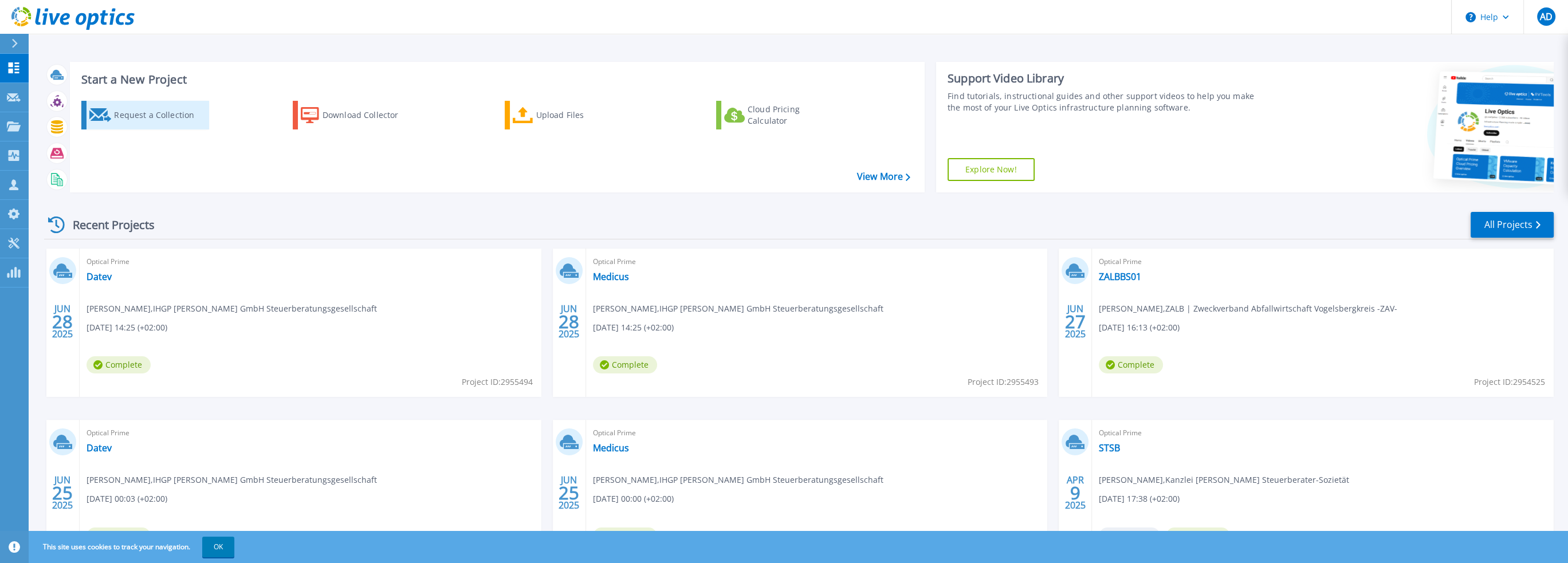
click at [139, 113] on div "Request a Collection" at bounding box center [160, 115] width 92 height 23
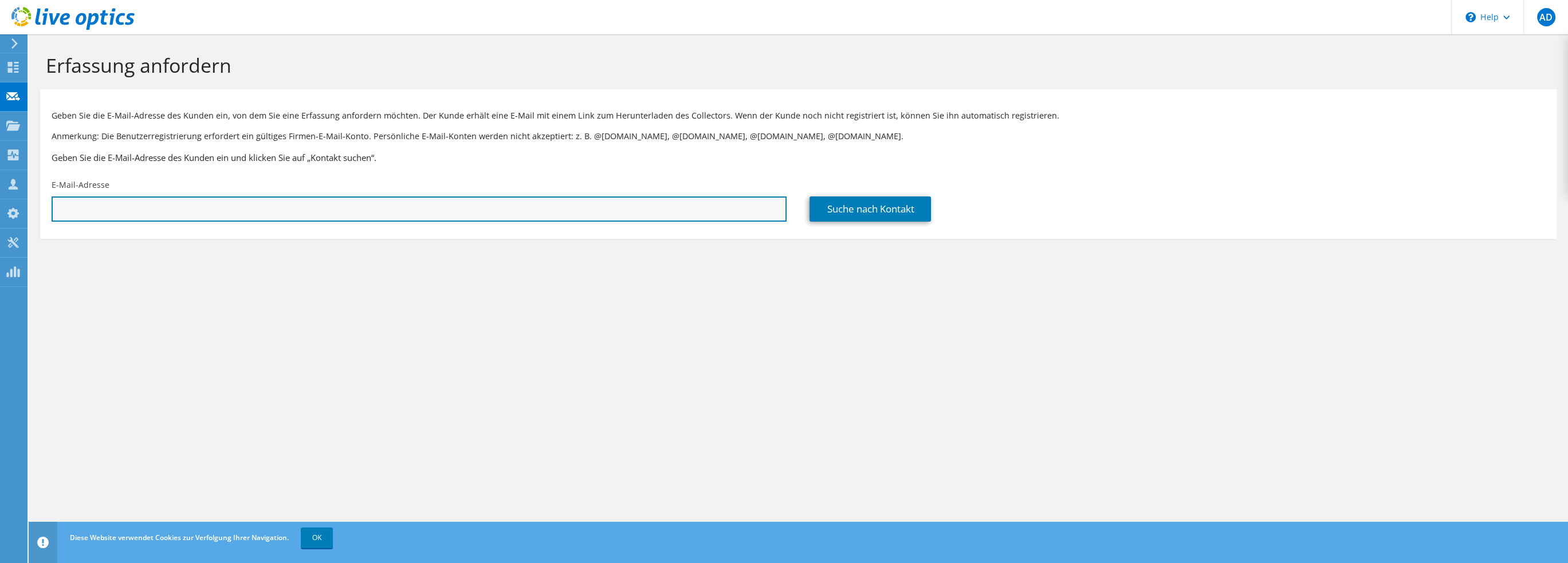
click at [108, 205] on input "text" at bounding box center [419, 209] width 735 height 25
paste input "herber@planb-erlektro.de"
type input "herber@planb-erlektro.de"
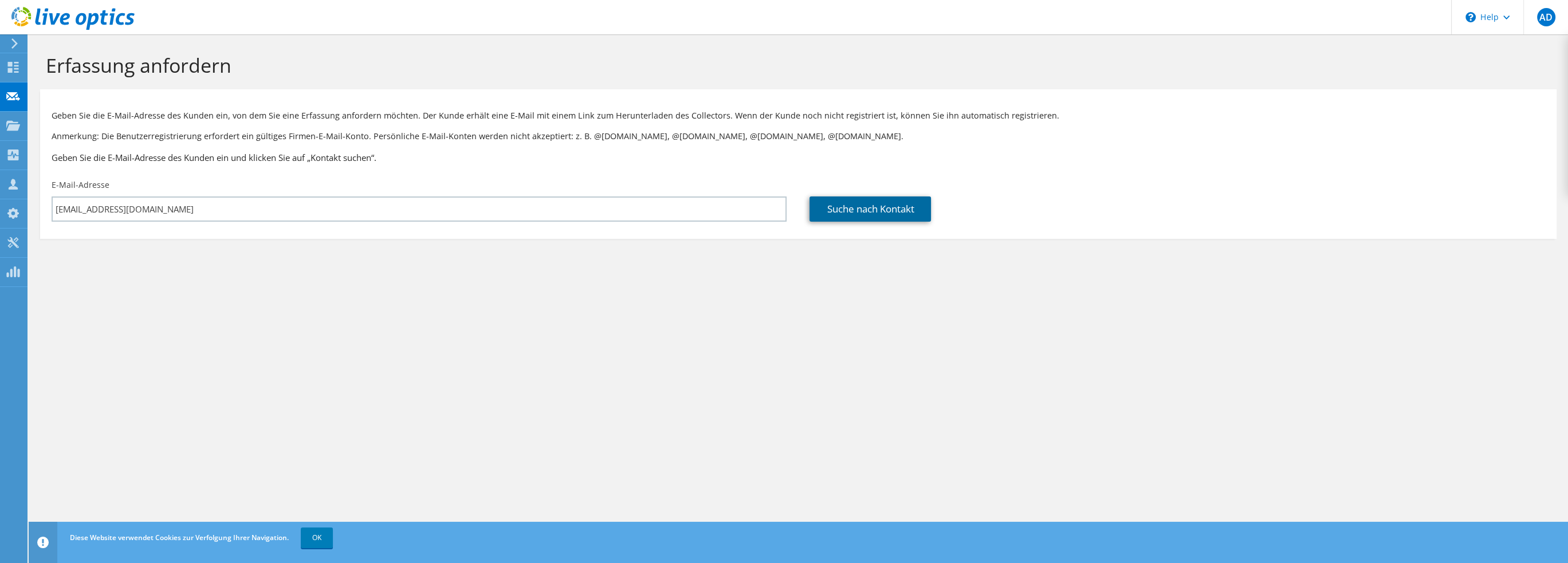
click at [882, 214] on link "Suche nach Kontakt" at bounding box center [870, 209] width 121 height 25
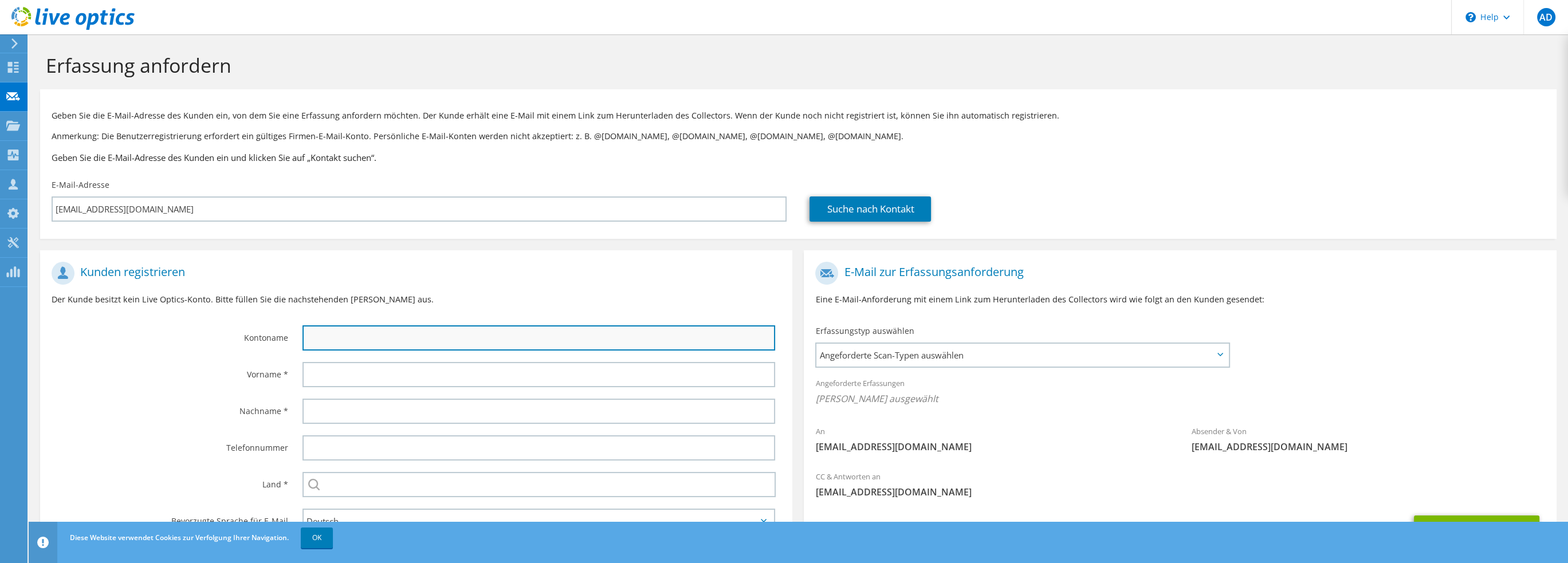
click at [389, 327] on input "text" at bounding box center [539, 338] width 473 height 25
paste input "Planungsbüro Beikirch Elektro-Engineering GmbH + Co. KG"
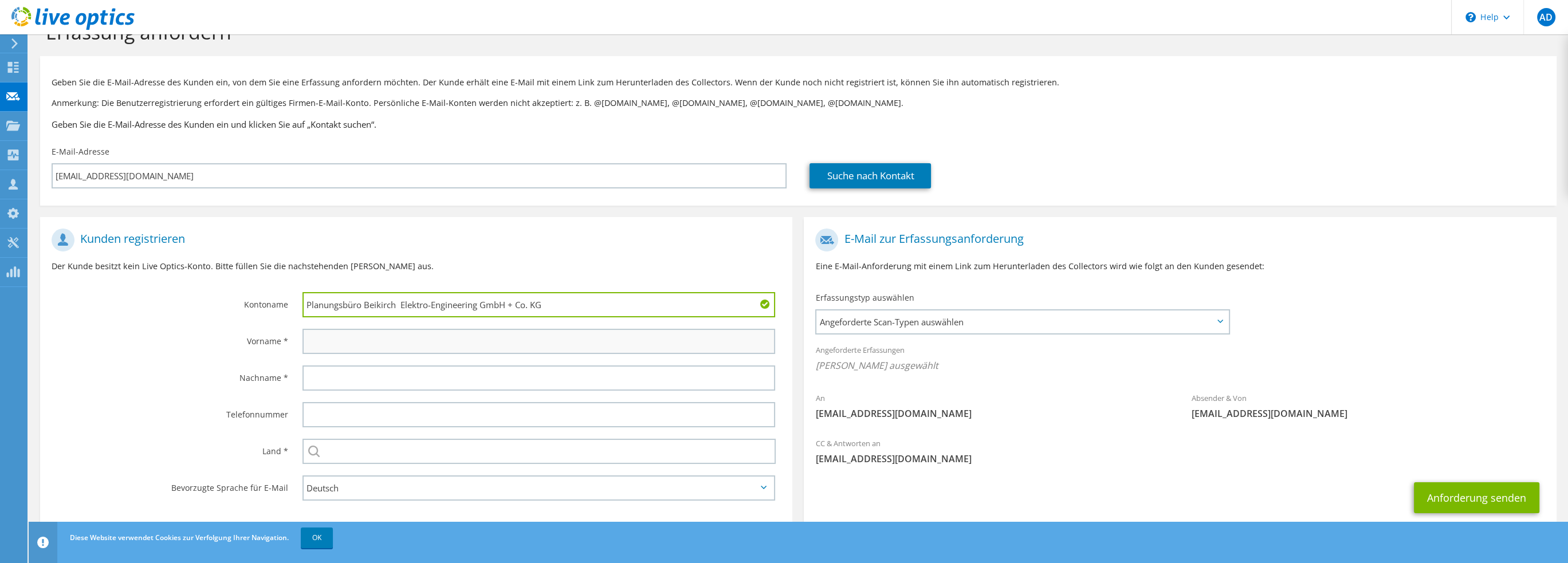
scroll to position [64, 0]
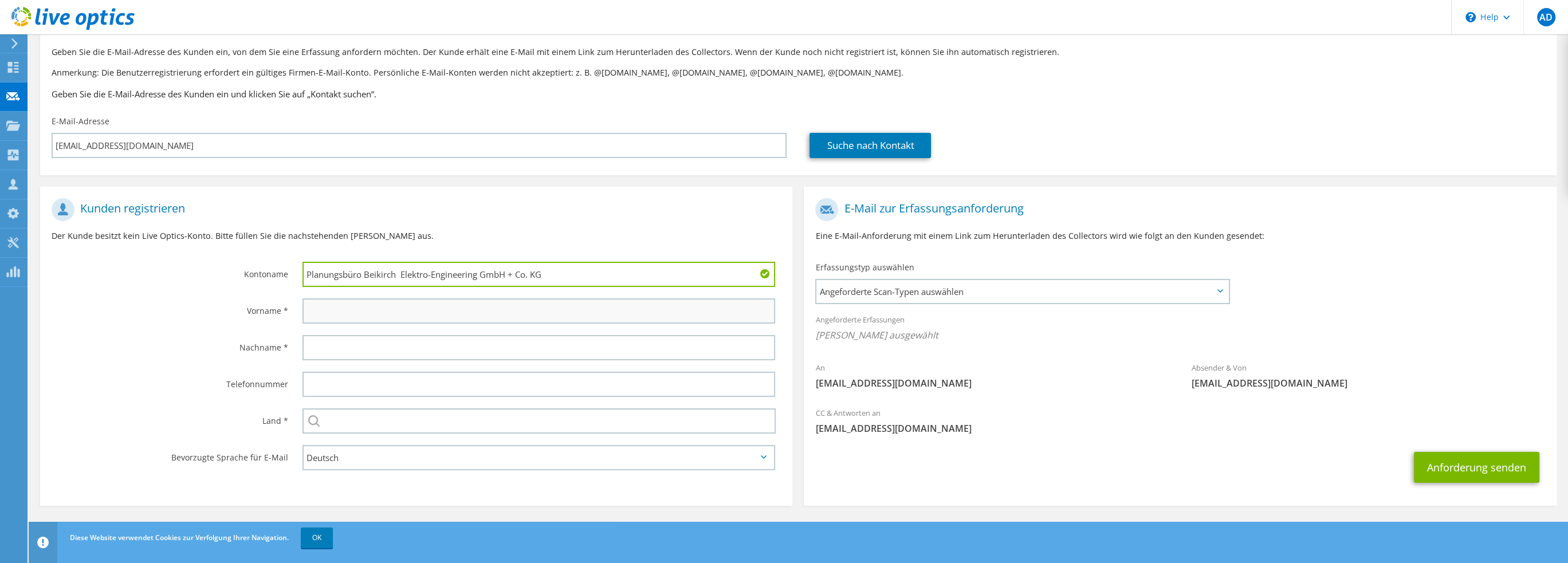
type input "Planungsbüro Beikirch Elektro-Engineering GmbH + Co. KG"
click at [333, 317] on input "text" at bounding box center [539, 311] width 473 height 25
type input "Marius"
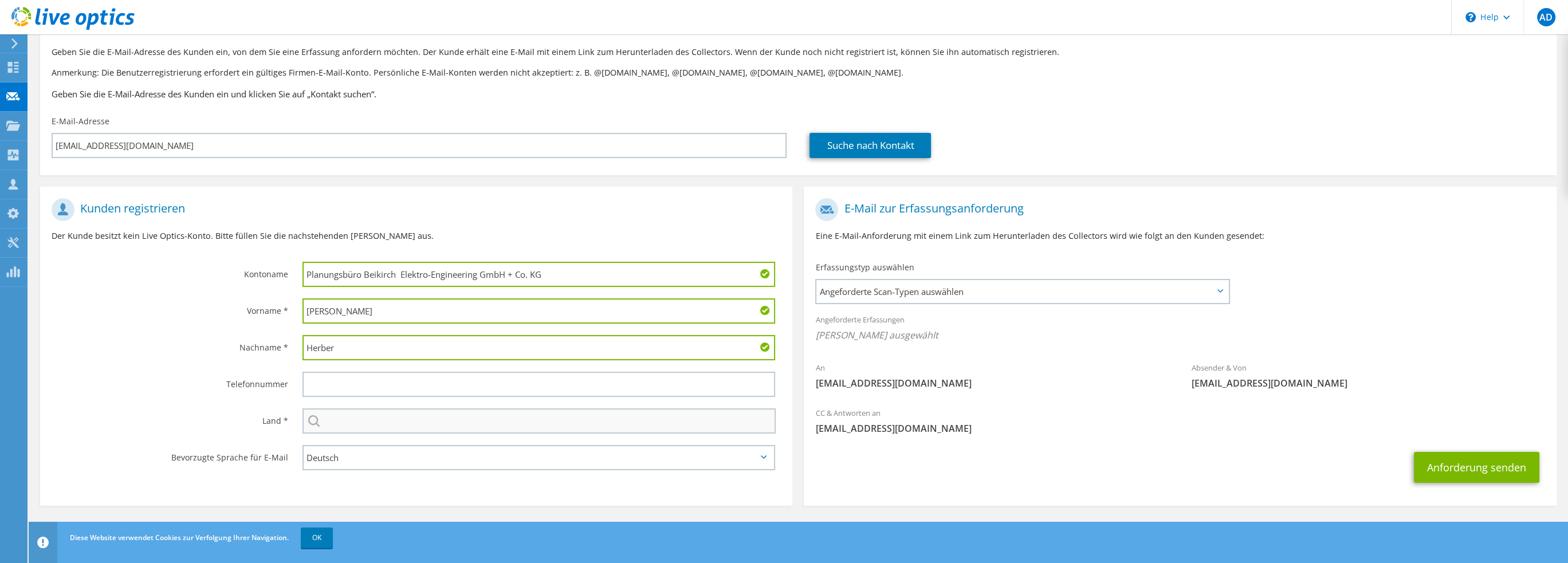
type input "Herber"
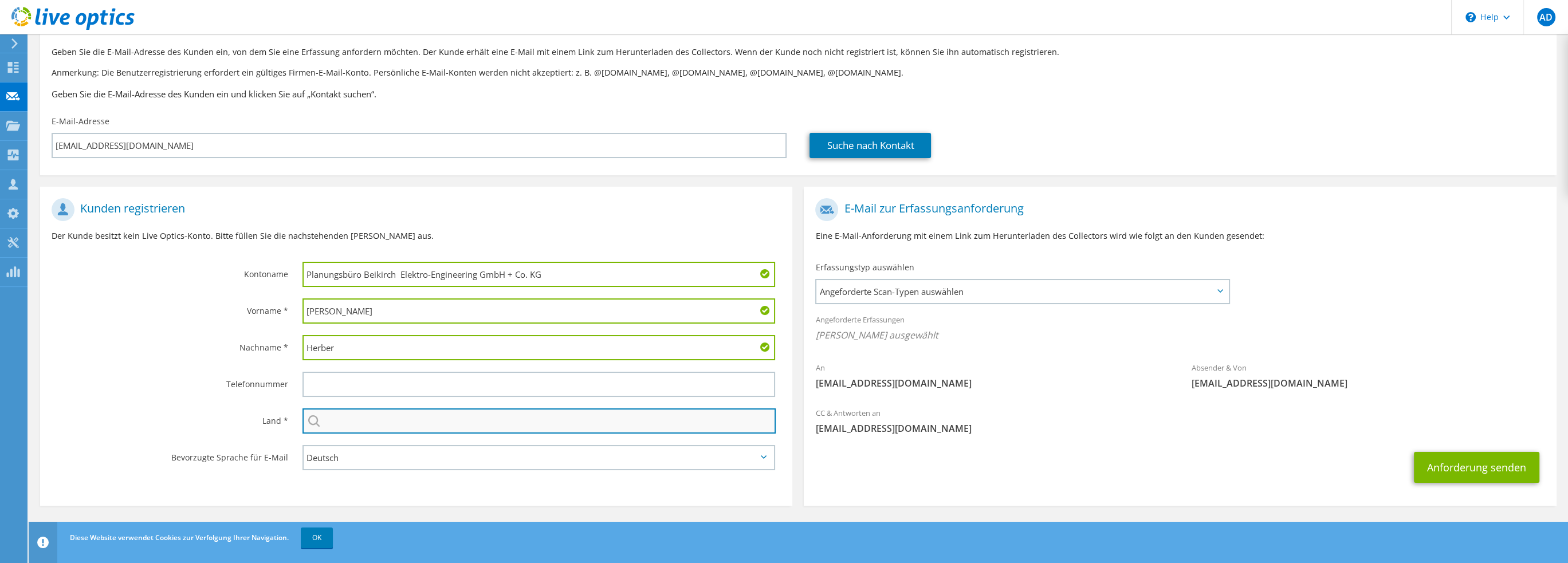
click at [350, 419] on input "text" at bounding box center [539, 421] width 474 height 25
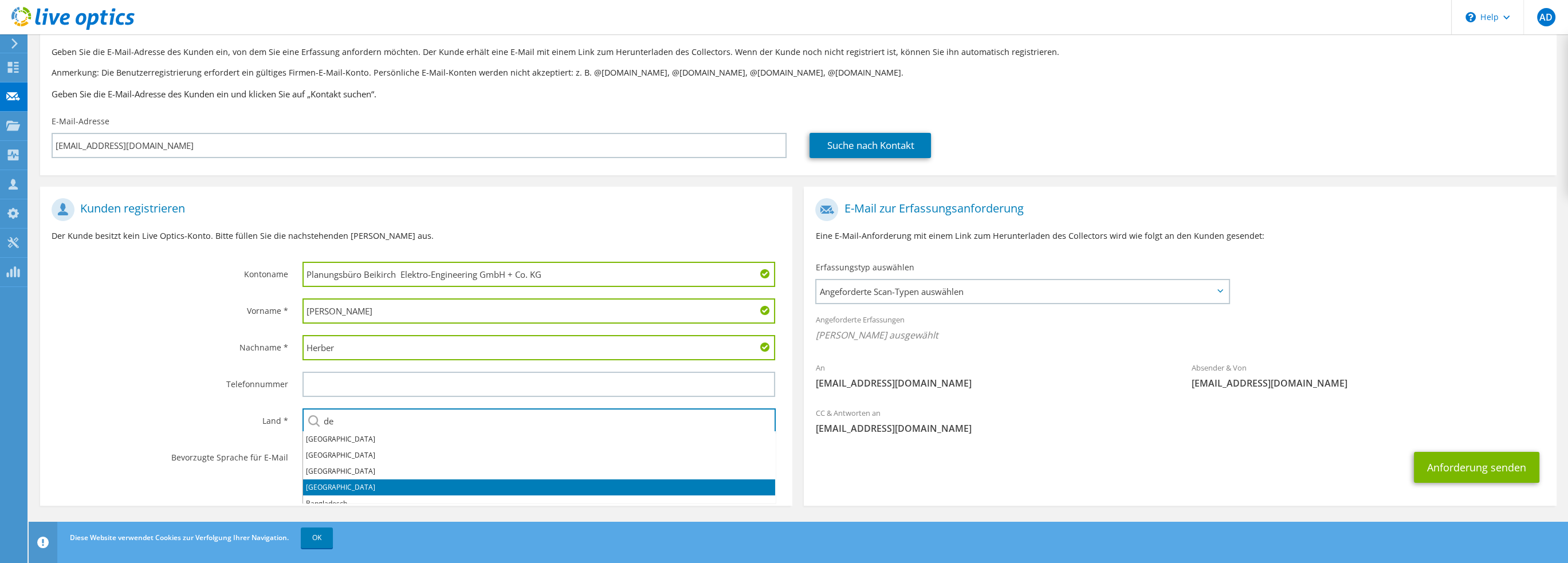
click at [341, 482] on li "Deutschland" at bounding box center [539, 488] width 472 height 16
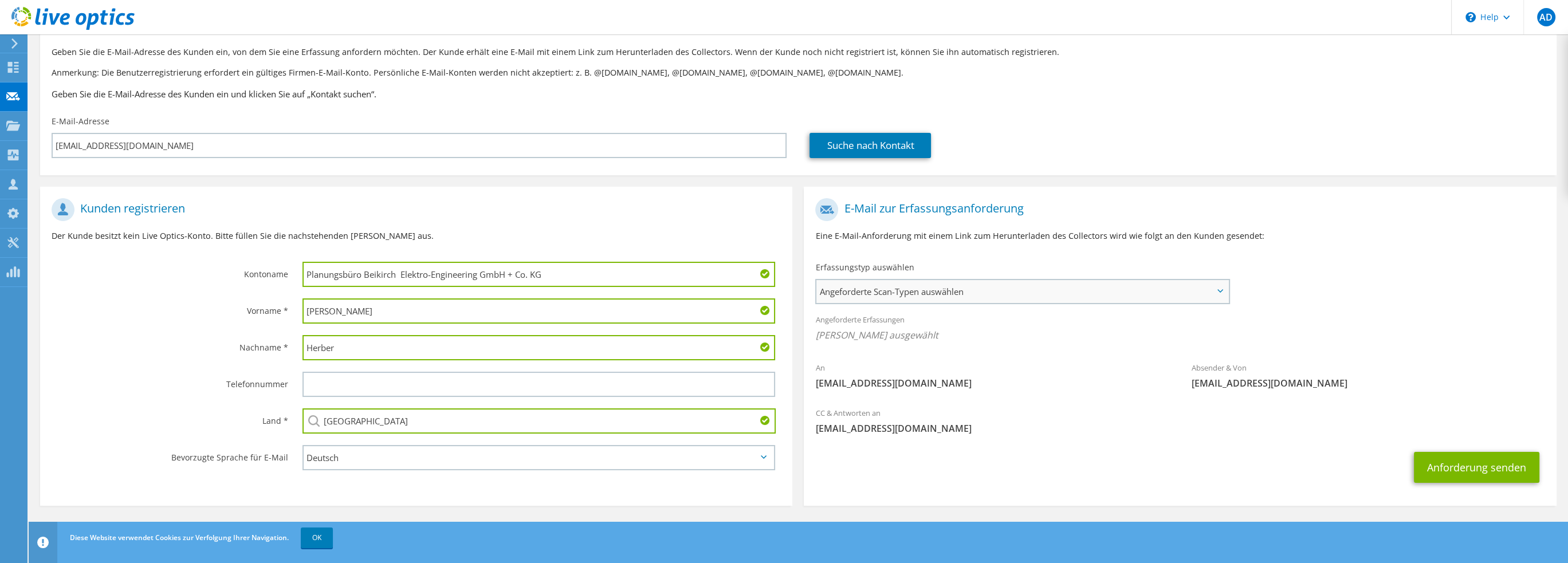
type input "Deutschland"
click at [867, 288] on span "Angeforderte Scan-Typen auswählen" at bounding box center [1022, 292] width 412 height 23
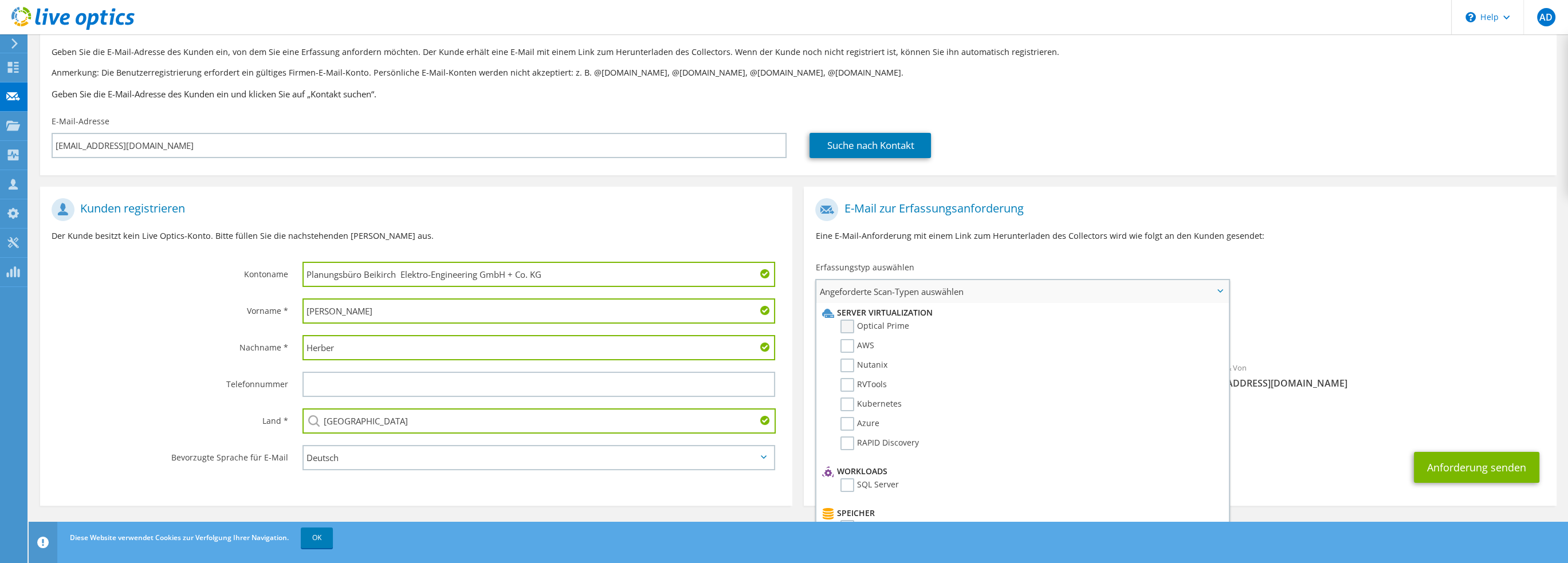
click at [849, 324] on label "Optical Prime" at bounding box center [875, 326] width 69 height 14
click at [0, 0] on input "Optical Prime" at bounding box center [0, 0] width 0 height 0
click at [1382, 264] on div "An herber@planb-erlektro.de Absender & Von liveoptics@liveoptics.com" at bounding box center [1180, 298] width 752 height 212
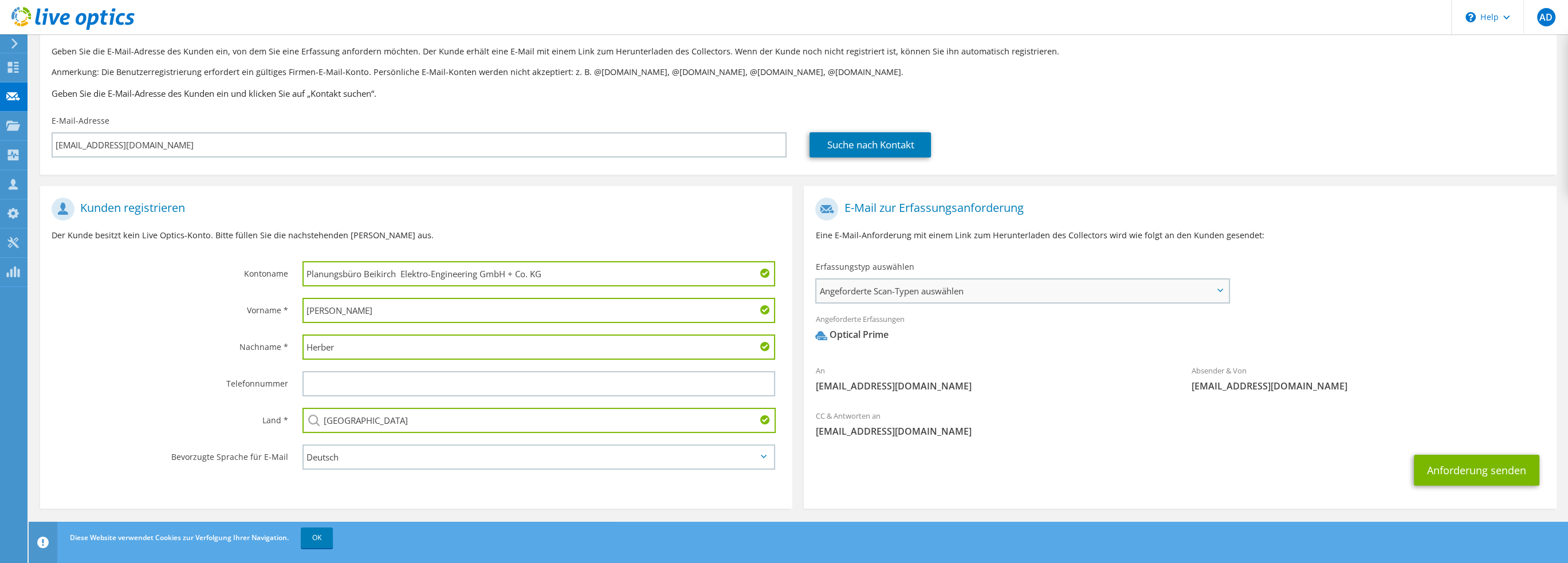
click at [868, 286] on span "Angeforderte Scan-Typen auswählen" at bounding box center [1022, 291] width 412 height 23
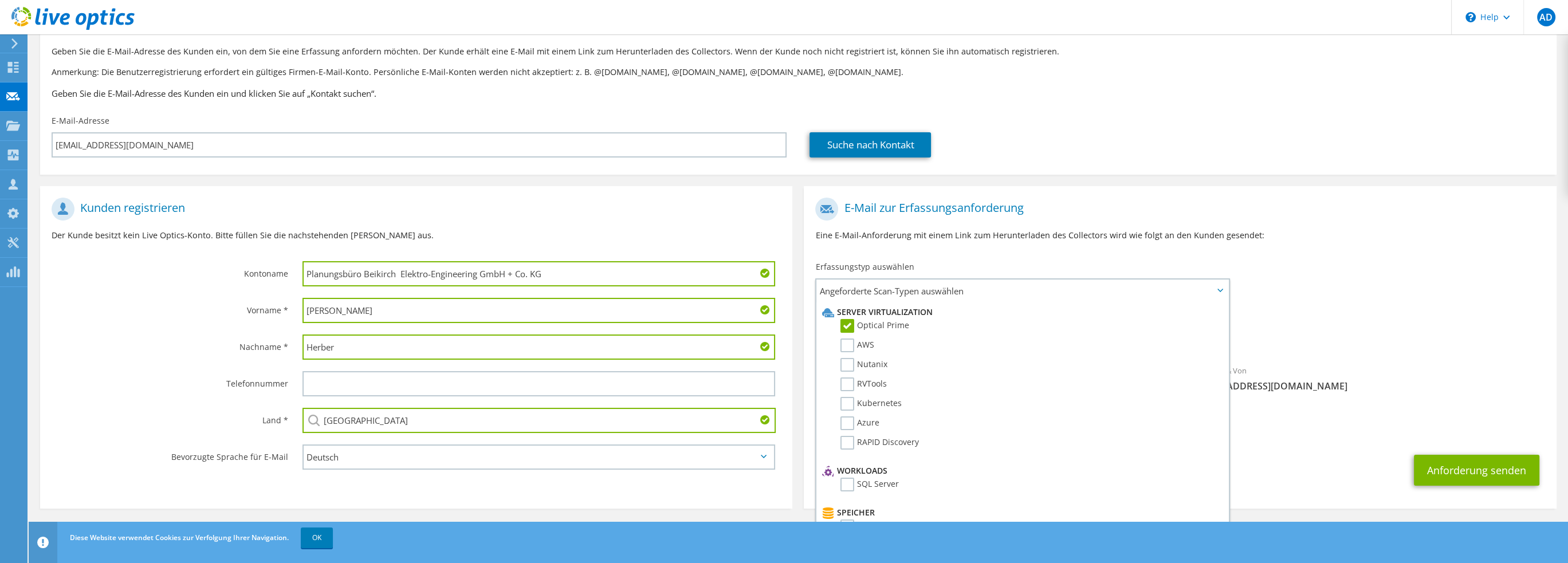
click at [1479, 271] on div "An herber@planb-erlektro.de Absender & Von liveoptics@liveoptics.com" at bounding box center [1180, 298] width 752 height 212
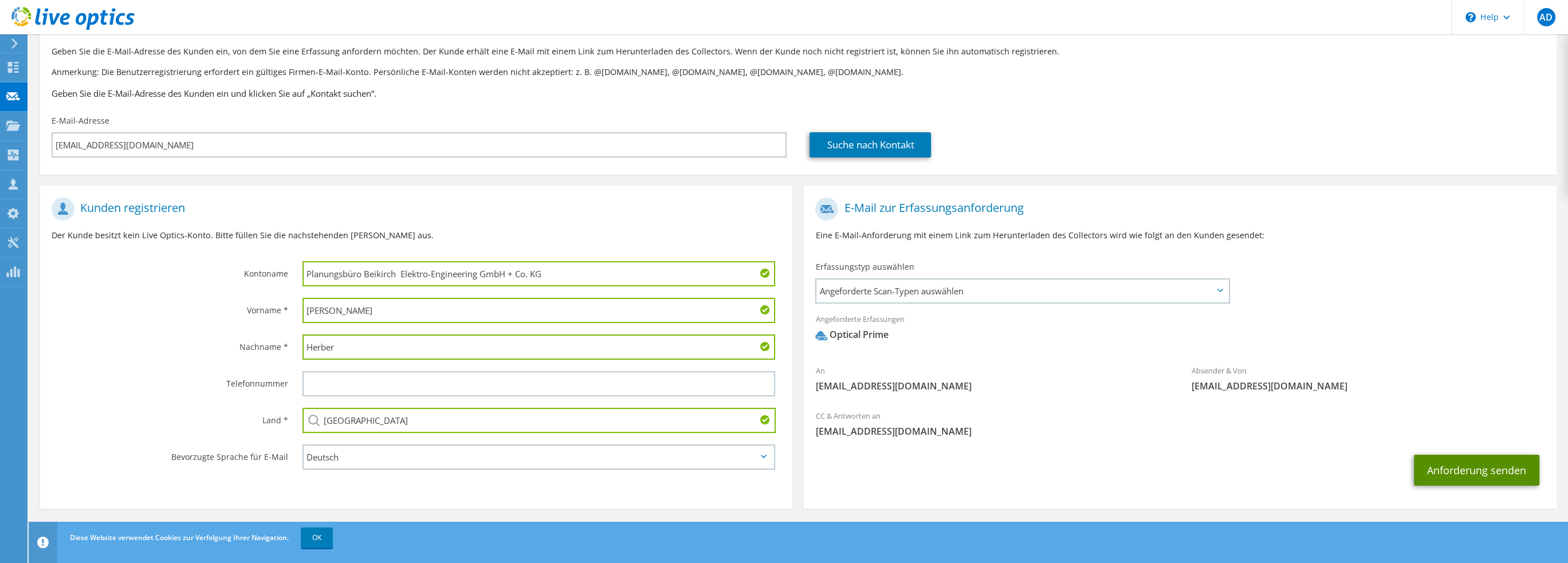
click at [1475, 474] on button "Anforderung senden" at bounding box center [1477, 470] width 125 height 31
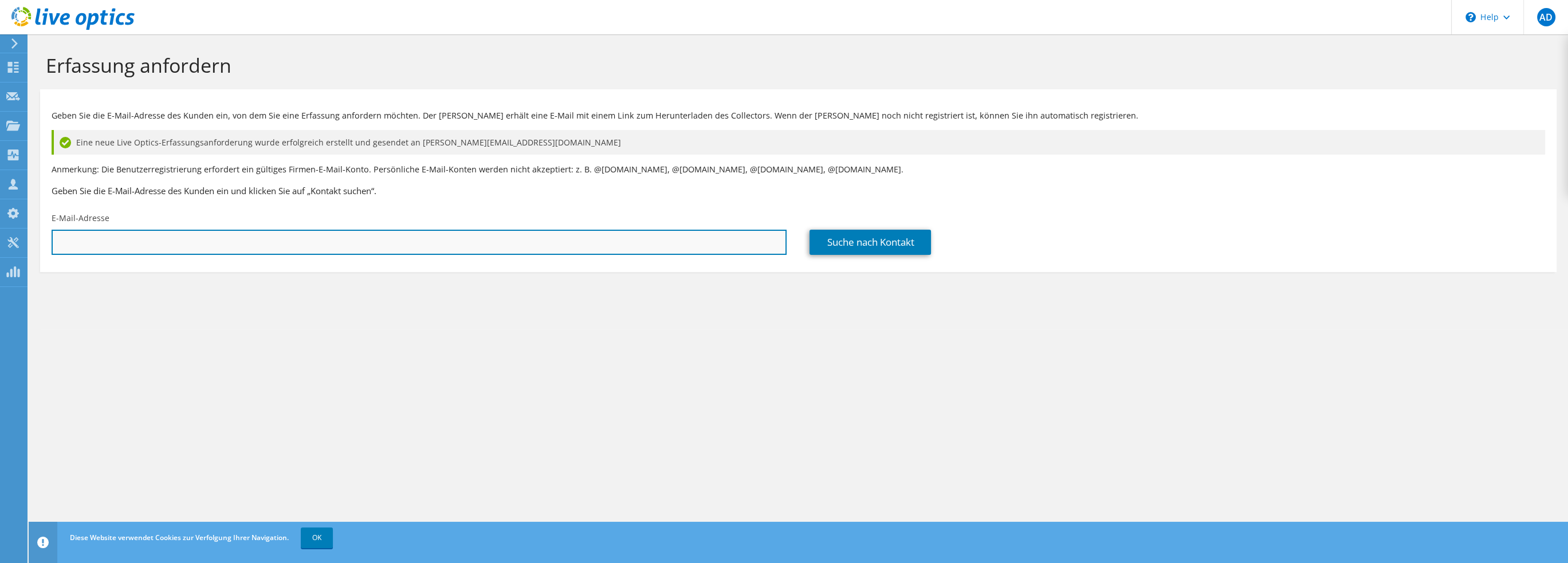
click at [109, 246] on input "text" at bounding box center [419, 242] width 735 height 25
click at [124, 240] on input "[PERSON_NAME][EMAIL_ADDRESS][DOMAIN_NAME]" at bounding box center [419, 242] width 735 height 25
type input "[PERSON_NAME][EMAIL_ADDRESS][DOMAIN_NAME]"
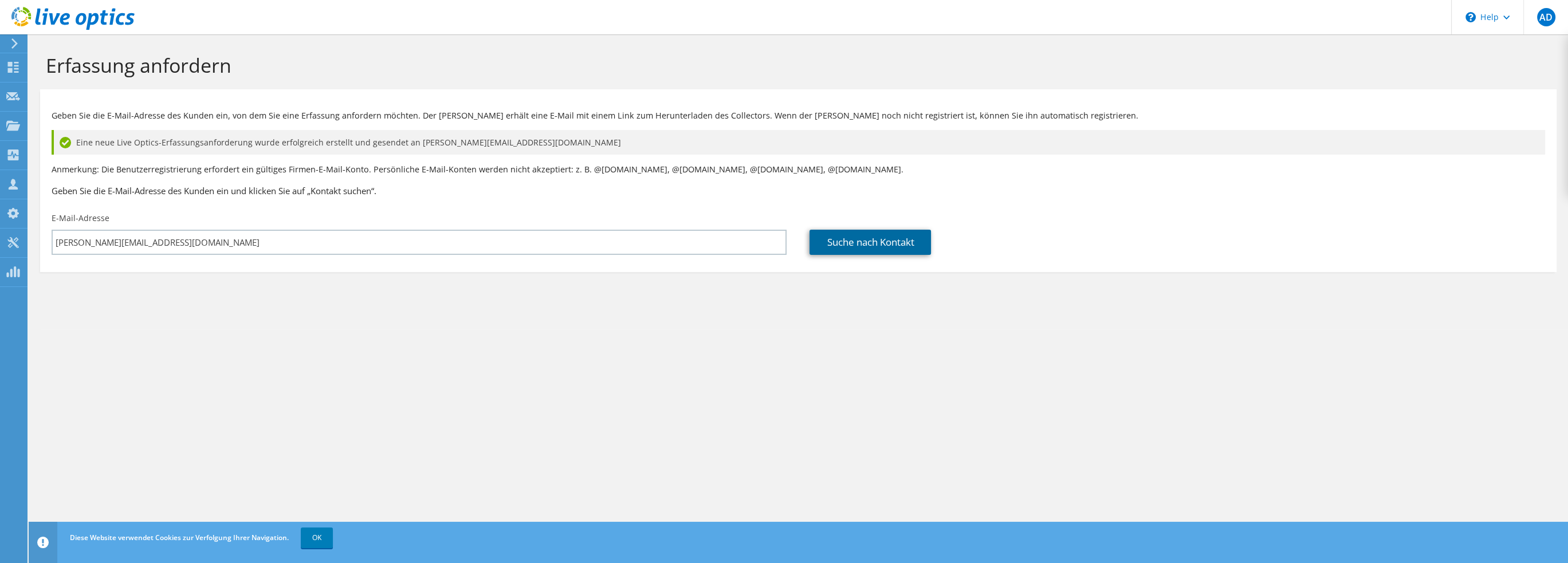
click at [850, 244] on link "Suche nach Kontakt" at bounding box center [870, 242] width 121 height 25
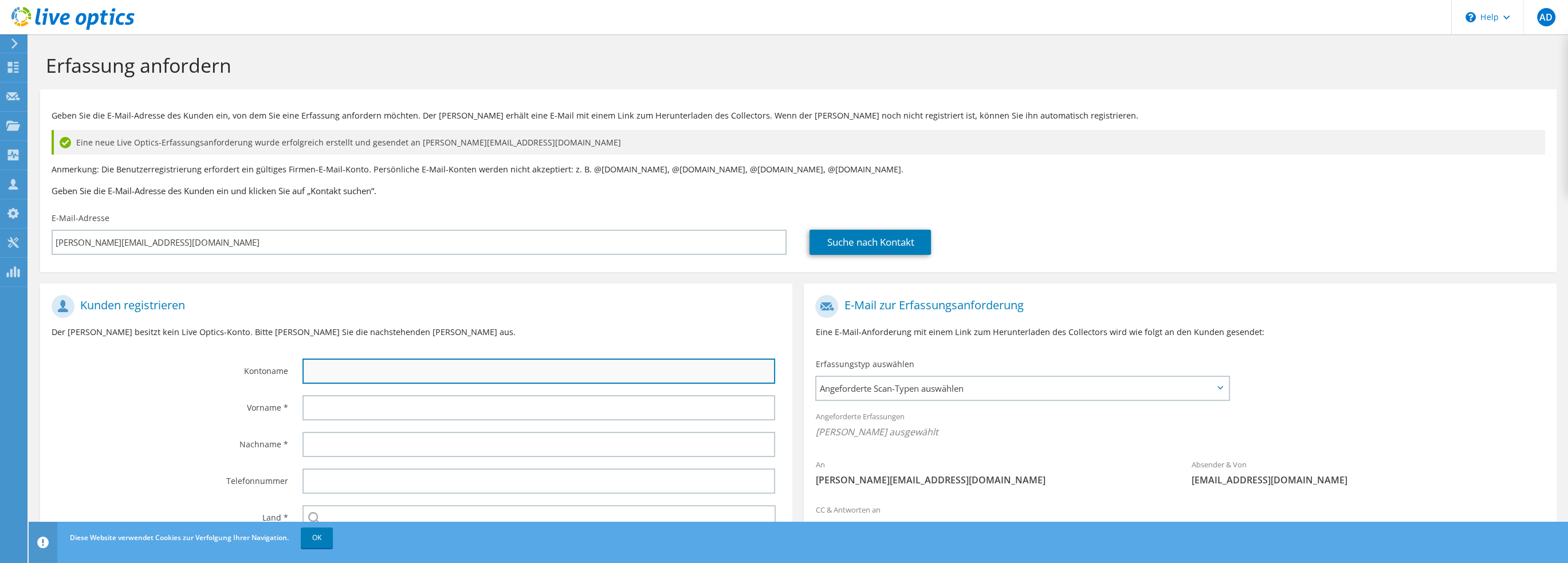
click at [336, 367] on input "text" at bounding box center [539, 372] width 473 height 25
type input "Planungsbüro Beikirch Elektro-Engineering GmbH + Co. KG"
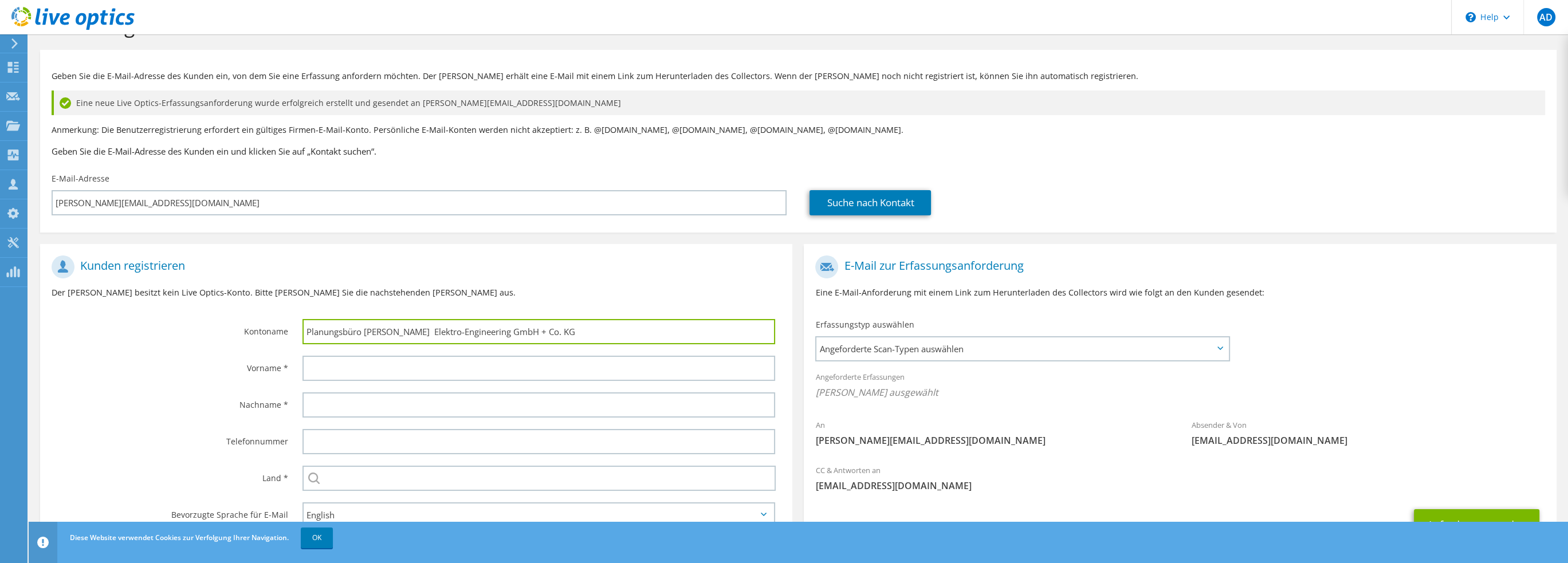
scroll to position [57, 0]
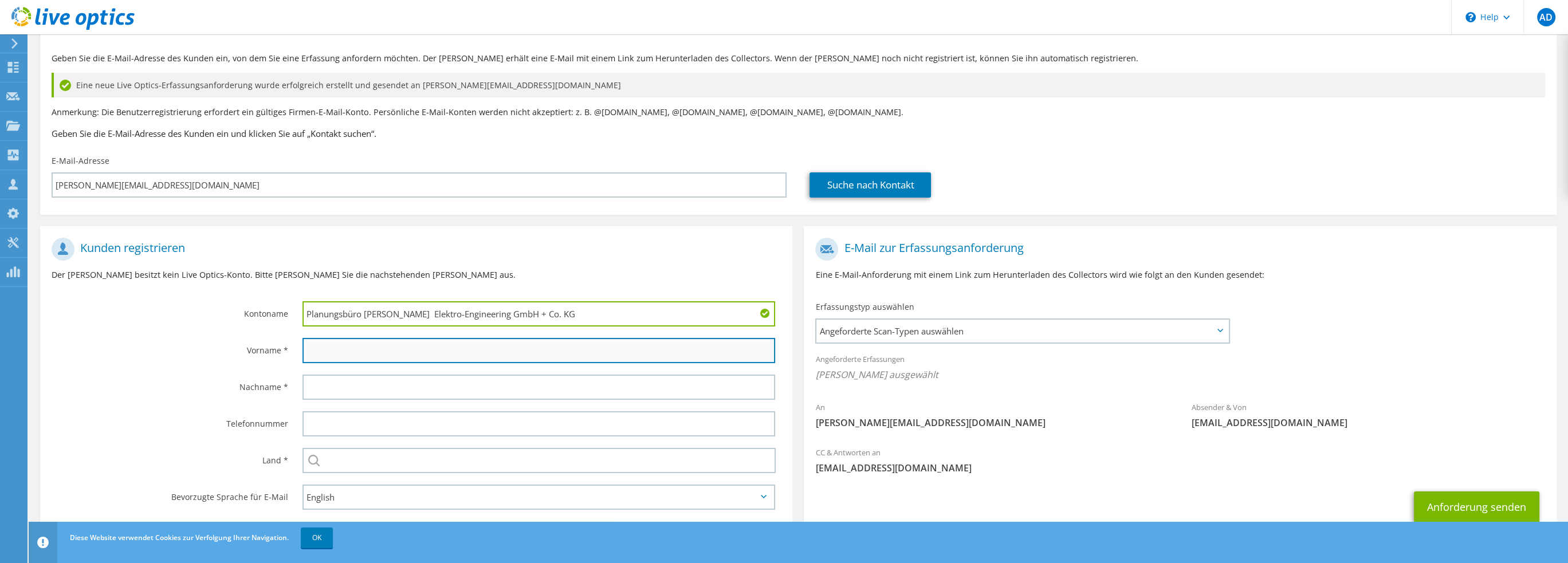
click at [362, 346] on input "text" at bounding box center [539, 350] width 473 height 25
type input "Marius"
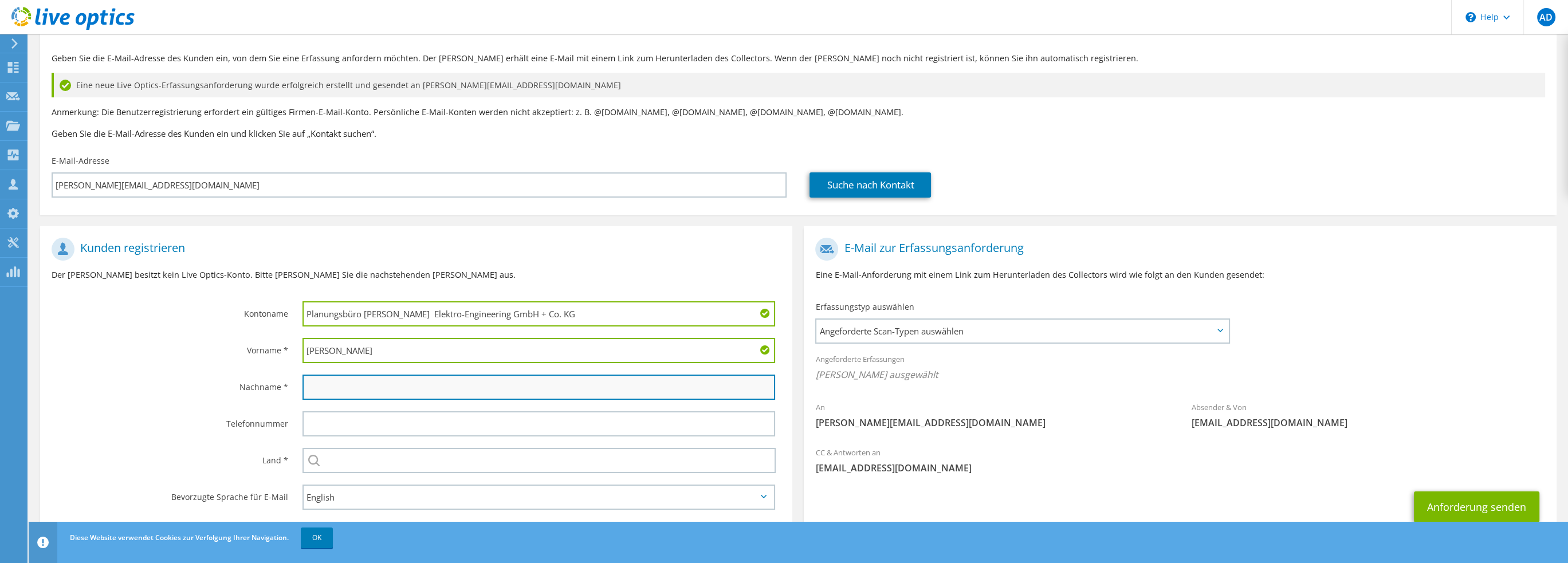
click at [335, 395] on input "text" at bounding box center [539, 387] width 473 height 25
type input "Herber"
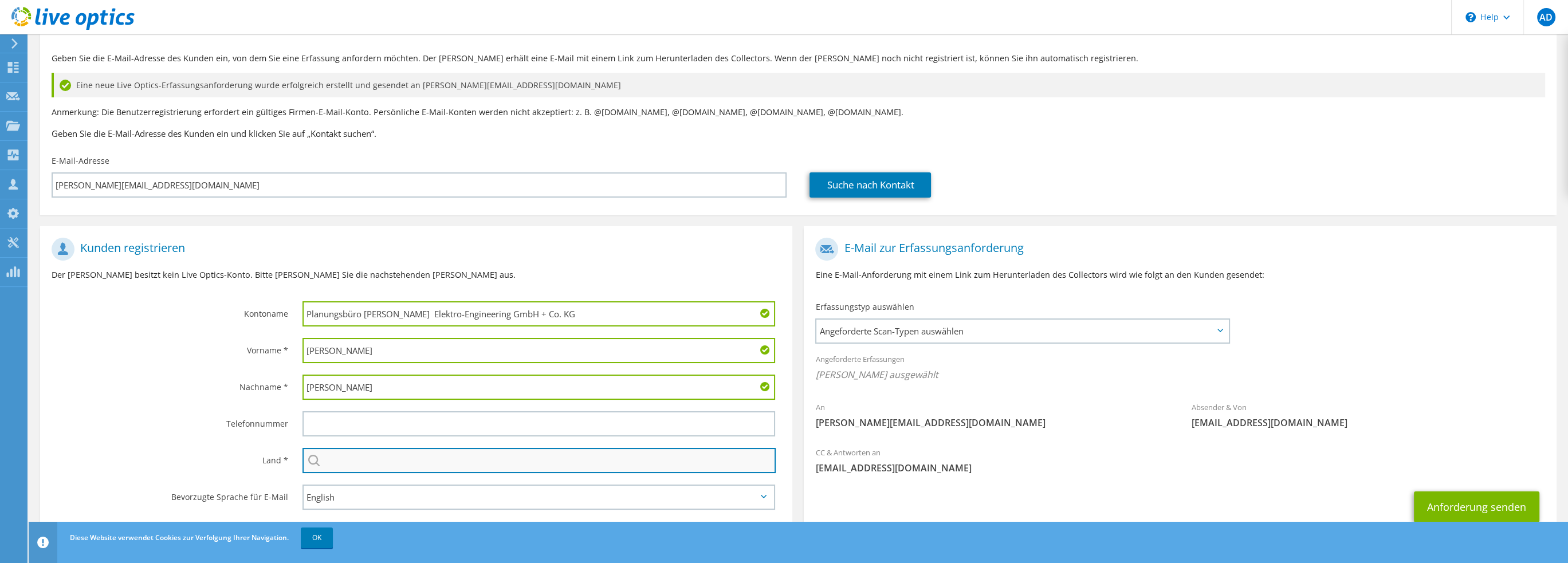
click at [357, 455] on input "text" at bounding box center [539, 461] width 474 height 25
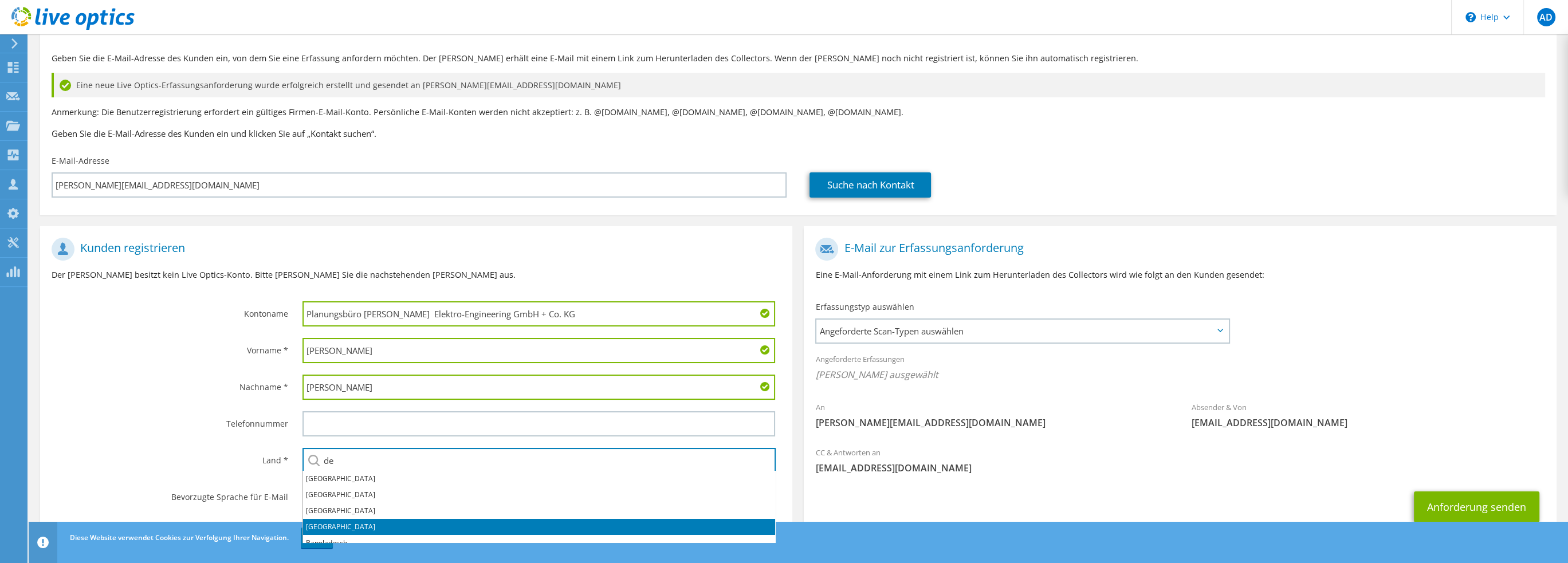
click at [354, 523] on li "Deutschland" at bounding box center [539, 527] width 472 height 16
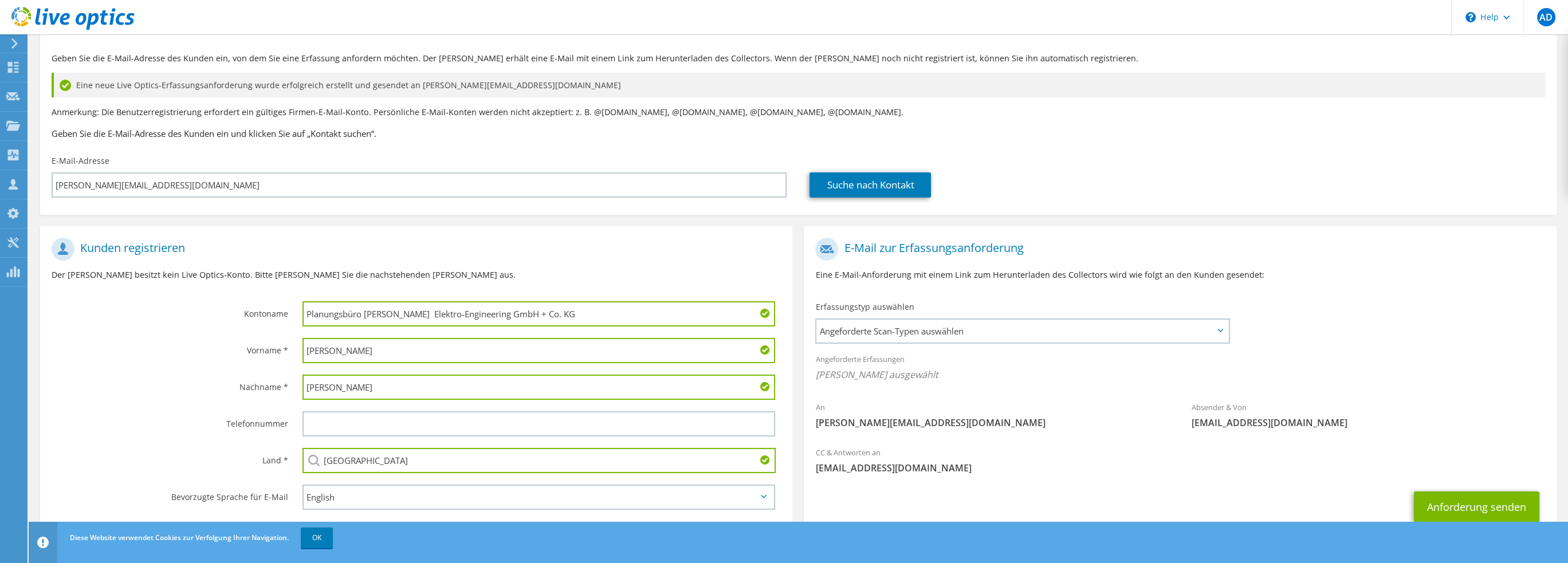
type input "Deutschland"
click at [172, 359] on div "Vorname *" at bounding box center [166, 350] width 251 height 36
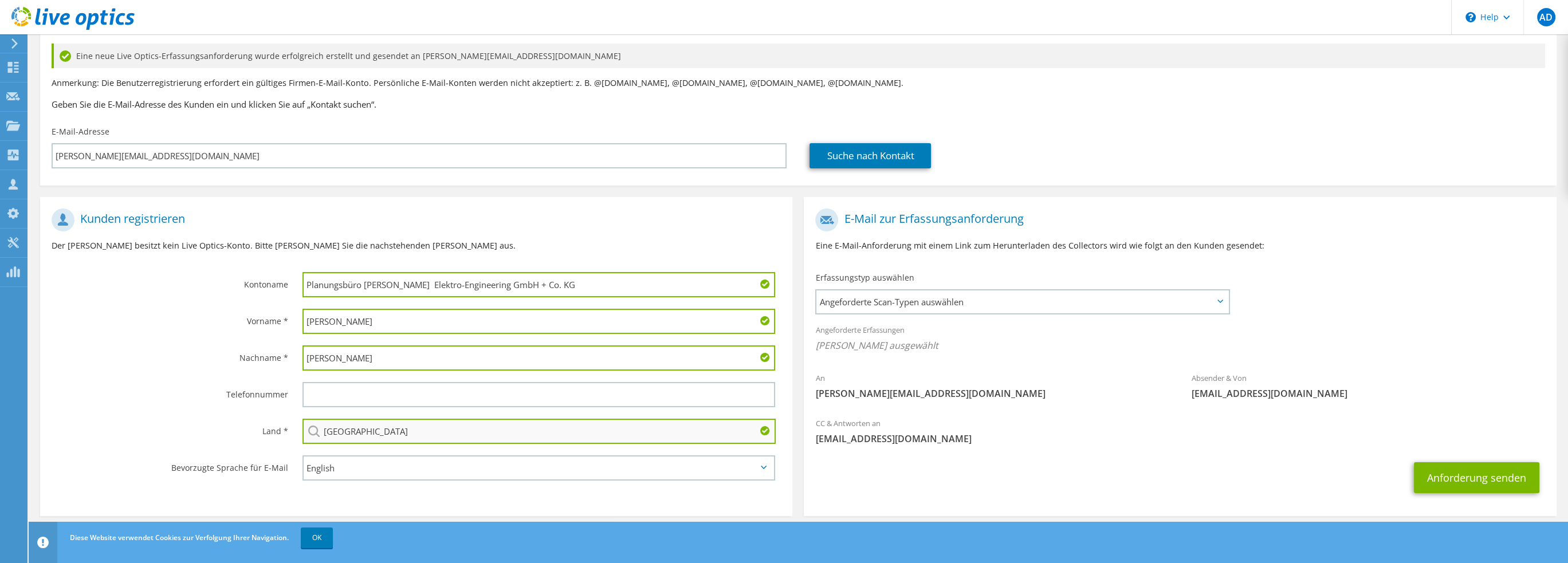
scroll to position [97, 0]
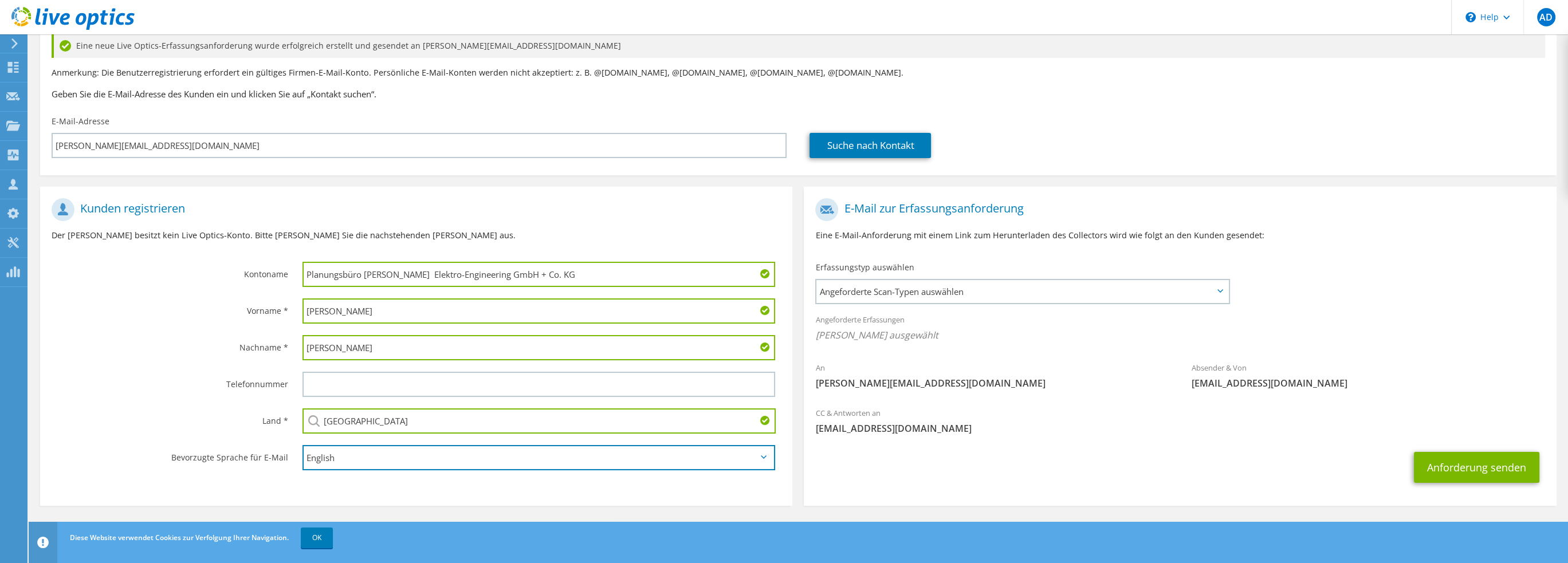
click at [348, 453] on select "English Deutsch Español Français Italiano Polski Português Русский 한국어 中文 日本語" at bounding box center [539, 458] width 473 height 25
select select "de-DE"
click at [302, 446] on select "English Deutsch Español Français Italiano Polski Português Русский 한국어 中文 日本語" at bounding box center [539, 458] width 473 height 25
click at [161, 350] on label "Nachname *" at bounding box center [170, 345] width 237 height 18
click at [878, 298] on span "Angeforderte Scan-Typen auswählen" at bounding box center [1022, 292] width 412 height 23
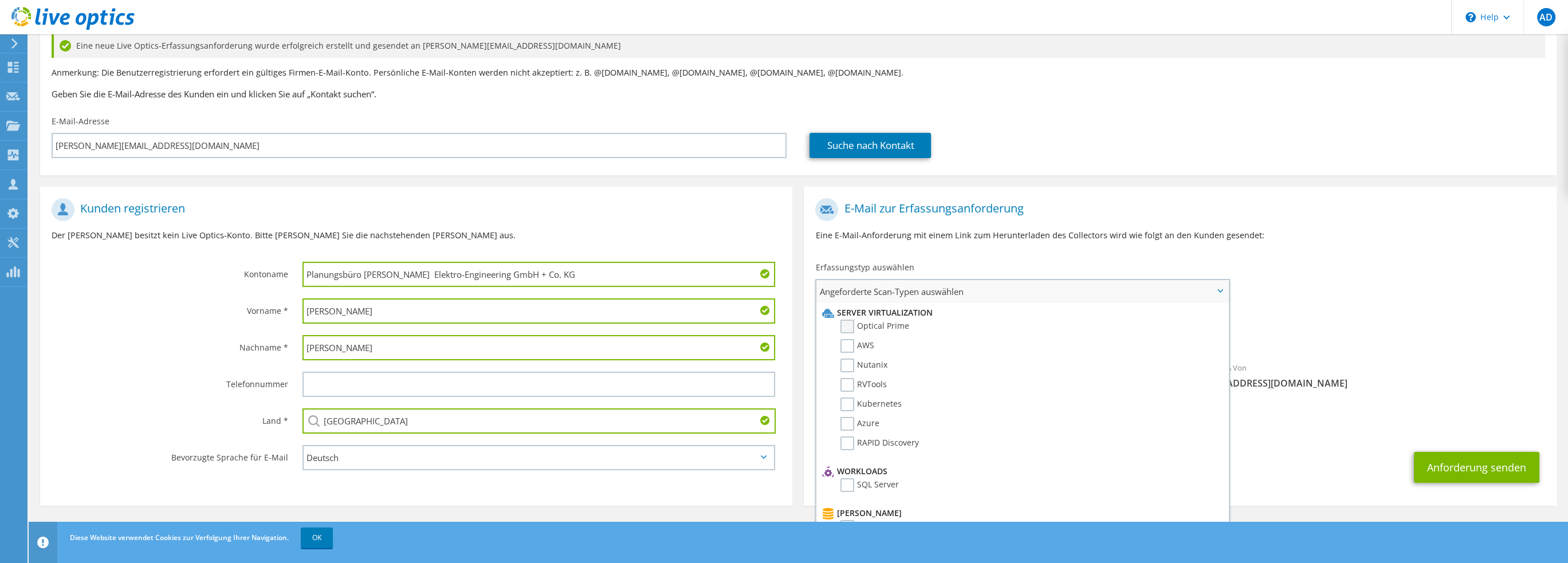
click at [846, 324] on label "Optical Prime" at bounding box center [875, 326] width 69 height 14
click at [0, 0] on input "Optical Prime" at bounding box center [0, 0] width 0 height 0
click at [137, 324] on div "Vorname *" at bounding box center [166, 311] width 251 height 36
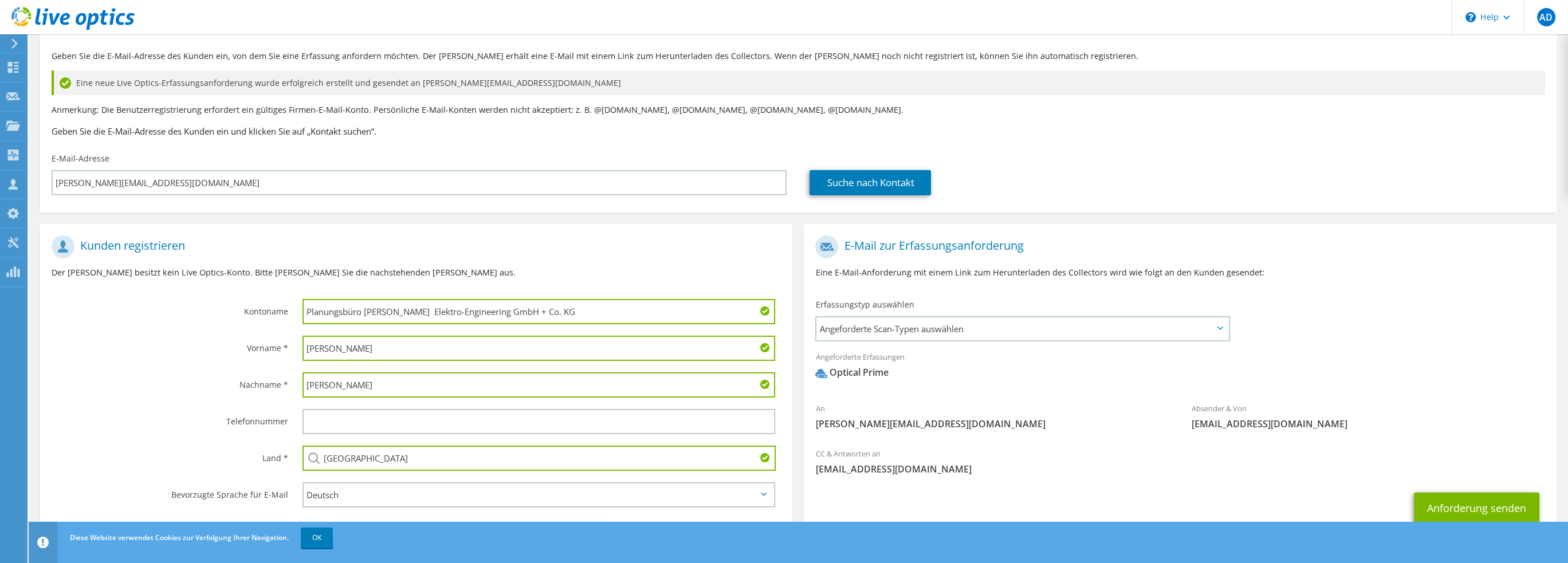
scroll to position [40, 0]
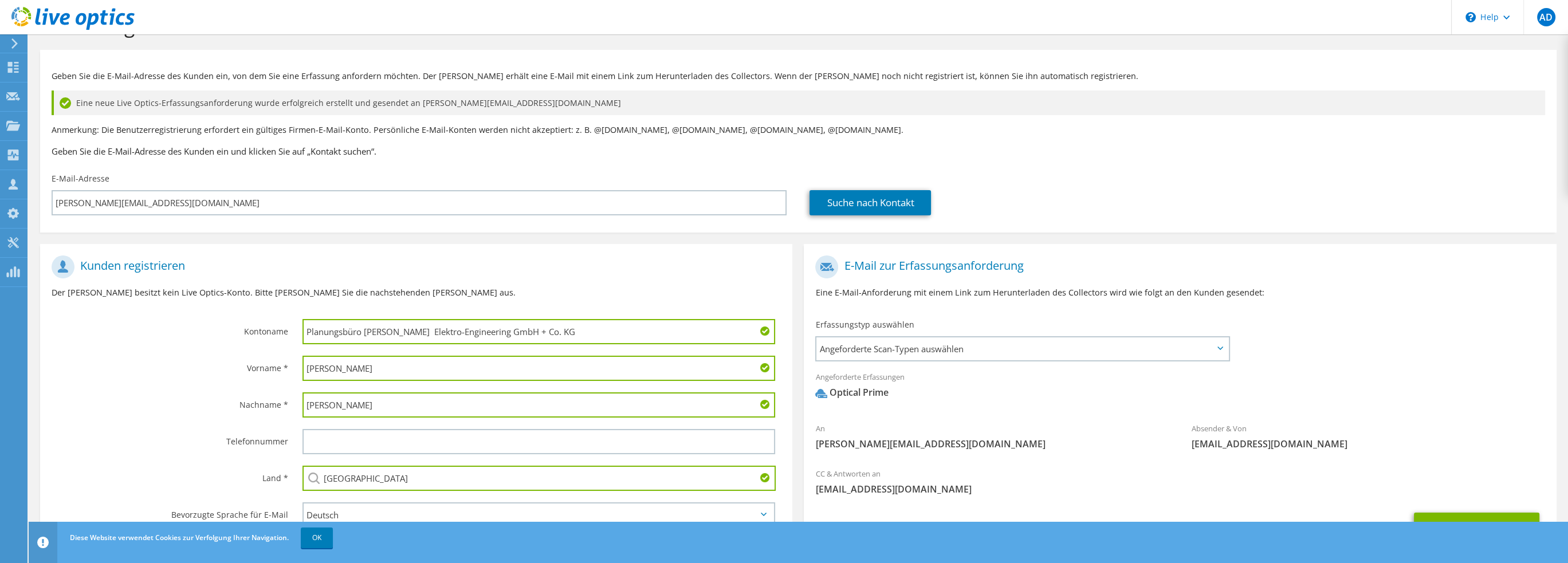
click at [160, 348] on section "Kunden registrieren Der Kunde besitzt kein Live Optics-Konto. Bitte füllen Sie …" at bounding box center [416, 405] width 752 height 323
click at [133, 366] on label "Vorname *" at bounding box center [170, 365] width 237 height 18
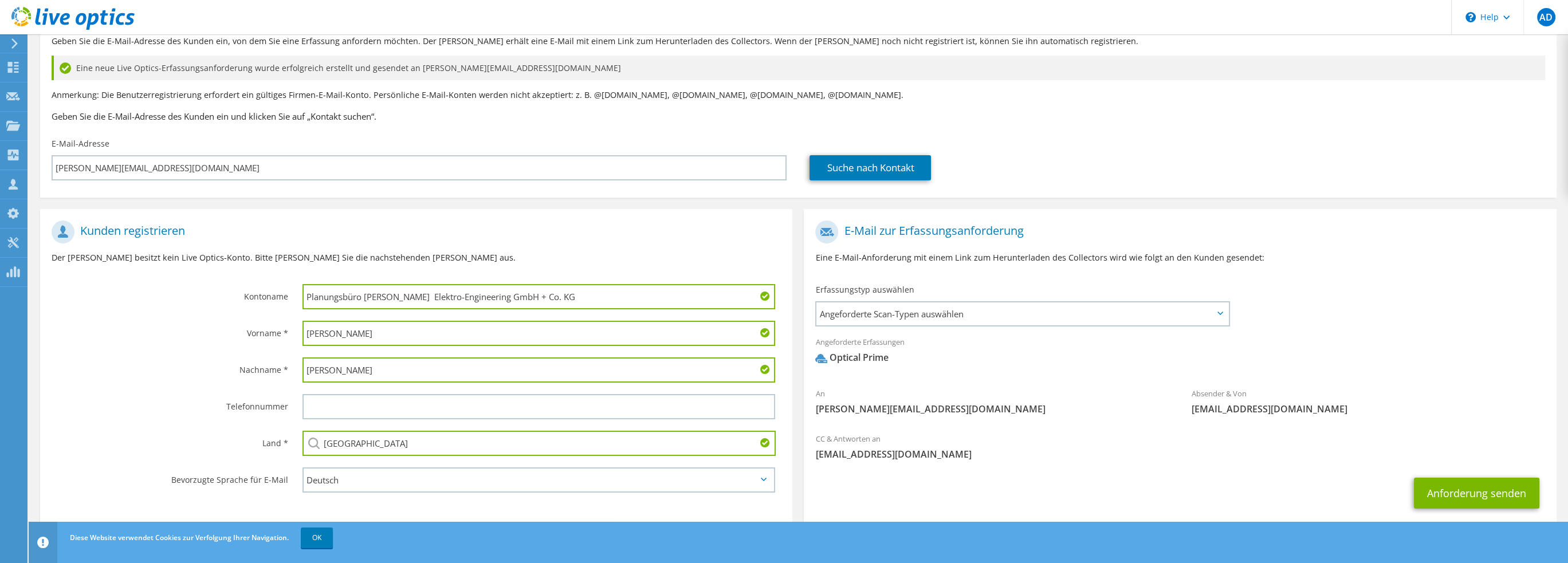
scroll to position [100, 0]
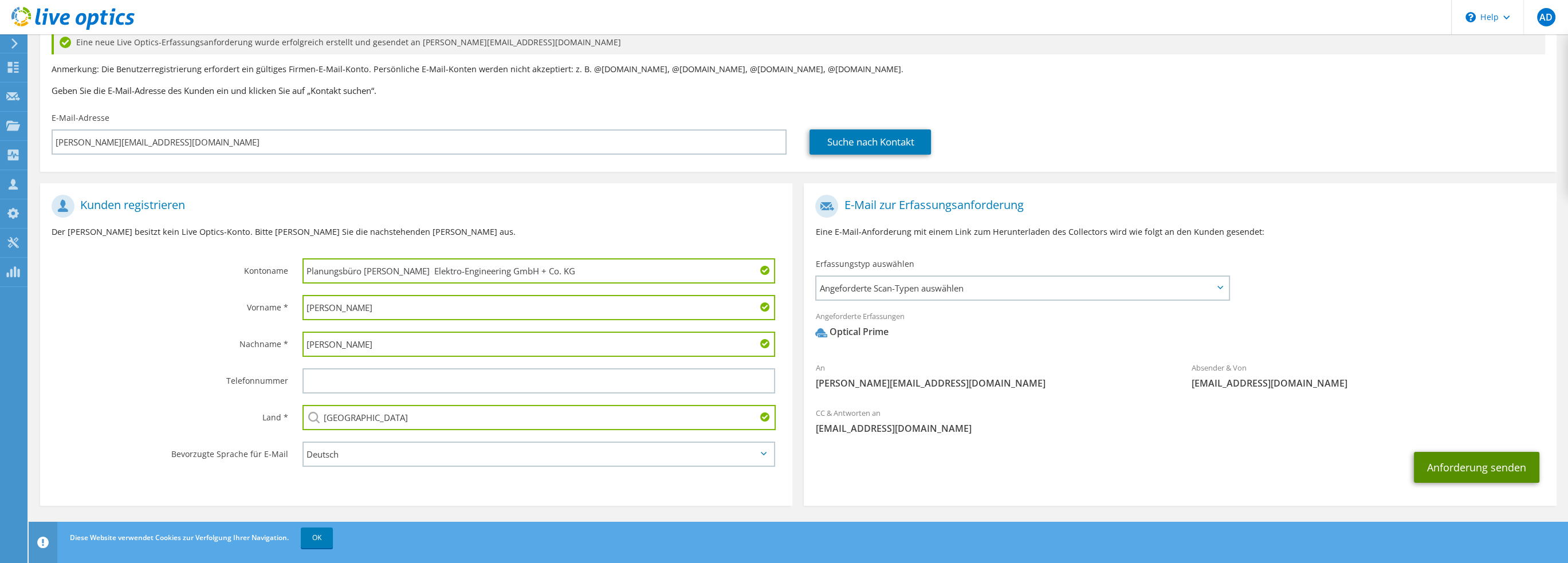
click at [1459, 463] on button "Anforderung senden" at bounding box center [1477, 467] width 125 height 31
